Goal: Task Accomplishment & Management: Complete application form

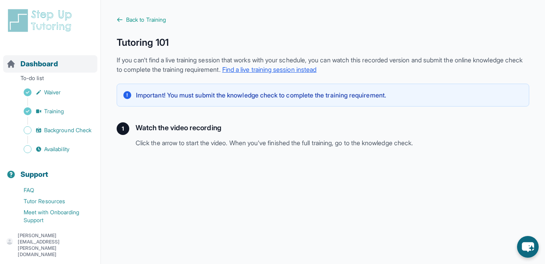
click at [35, 66] on span "Dashboard" at bounding box center [38, 63] width 37 height 11
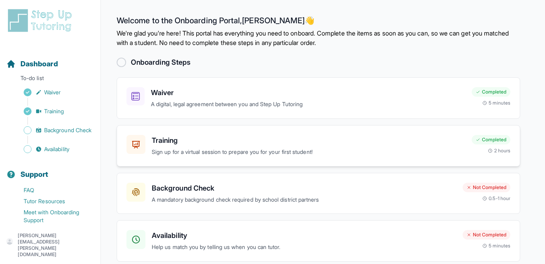
click at [212, 147] on p "Sign up for a virtual session to prepare you for your first student!" at bounding box center [309, 151] width 314 height 9
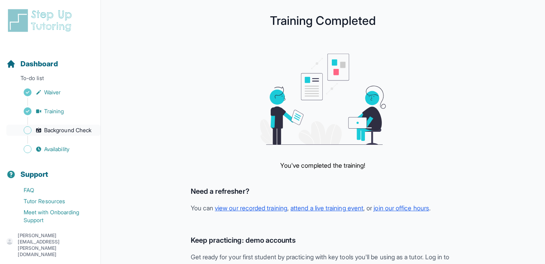
click at [77, 135] on link "Background Check" at bounding box center [53, 130] width 94 height 11
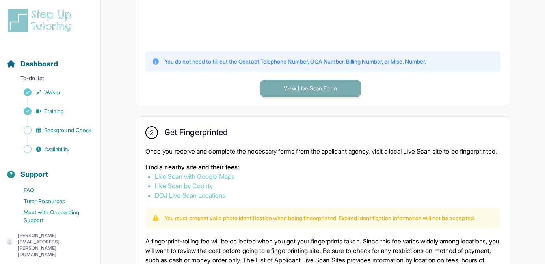
scroll to position [345, 0]
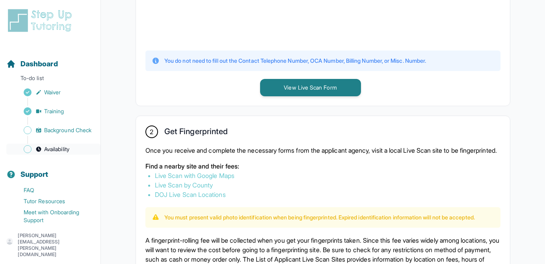
click at [51, 150] on span "Availability" at bounding box center [56, 149] width 25 height 8
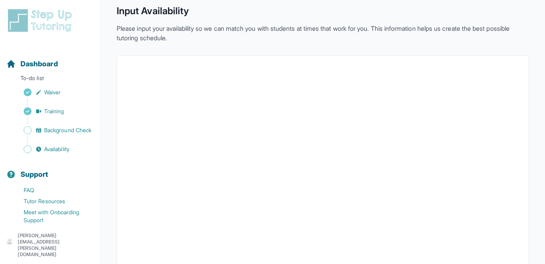
scroll to position [194, 0]
